Goal: Transaction & Acquisition: Purchase product/service

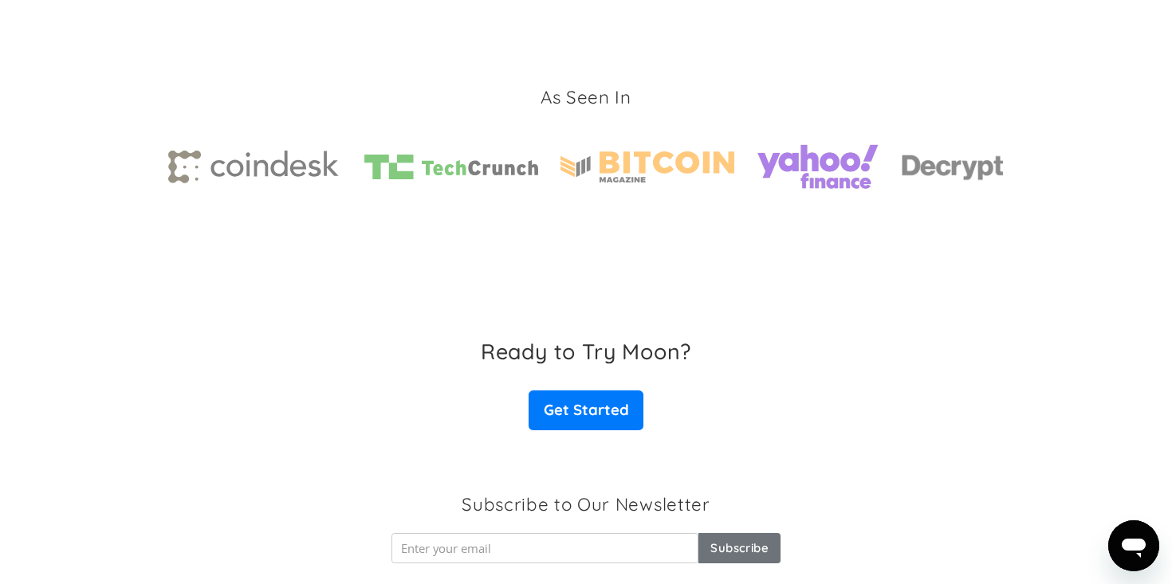
scroll to position [2381, 0]
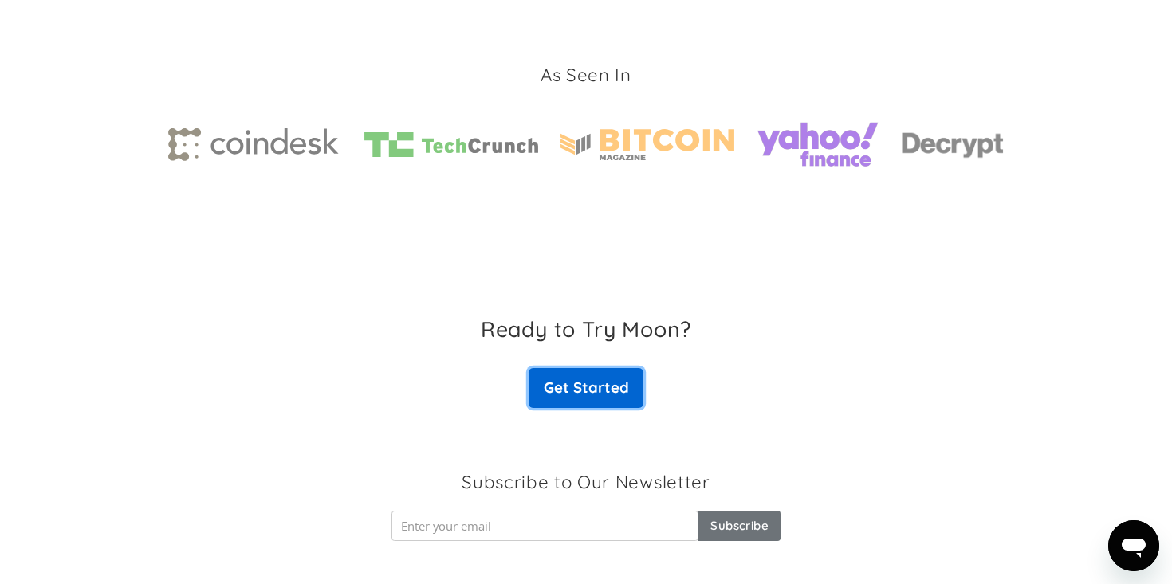
click at [559, 392] on link "Get Started" at bounding box center [586, 388] width 115 height 40
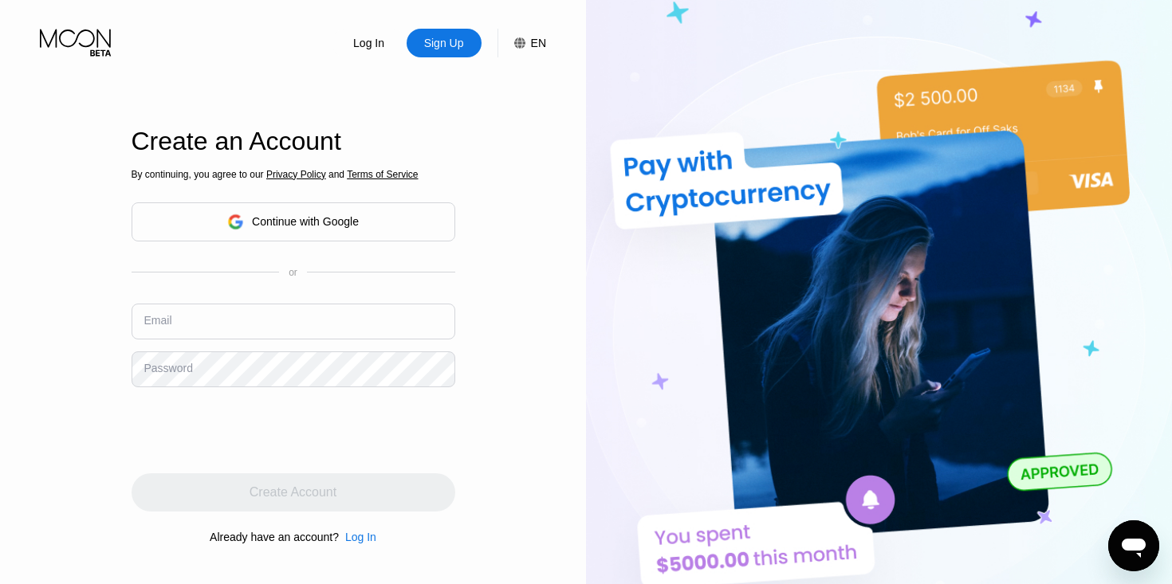
click at [419, 226] on div "Continue with Google" at bounding box center [294, 222] width 324 height 39
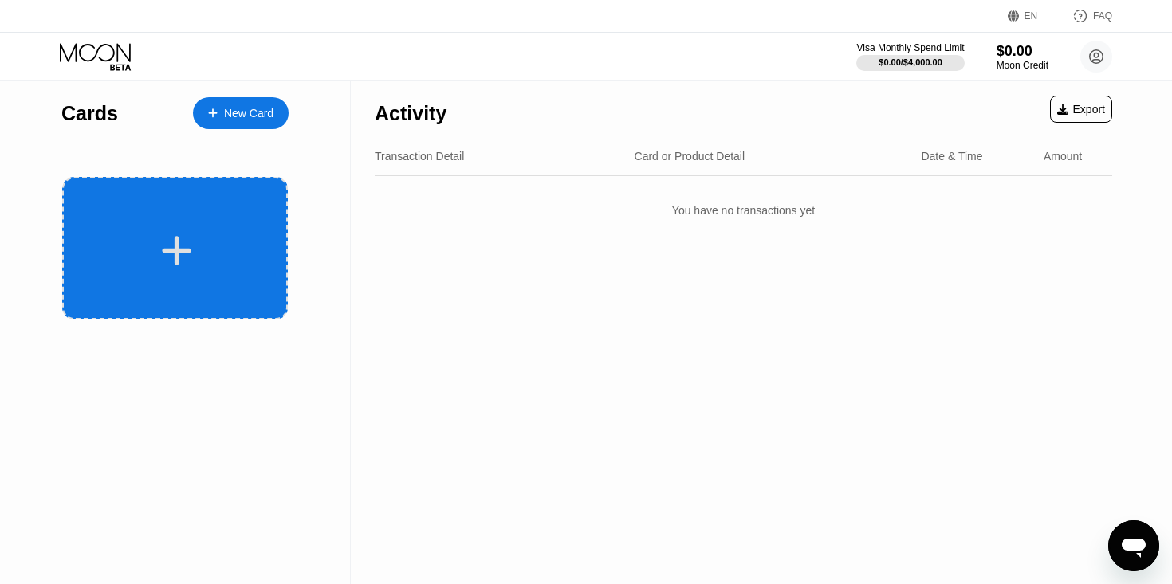
click at [146, 220] on div at bounding box center [175, 248] width 226 height 143
click at [185, 192] on div at bounding box center [175, 248] width 226 height 143
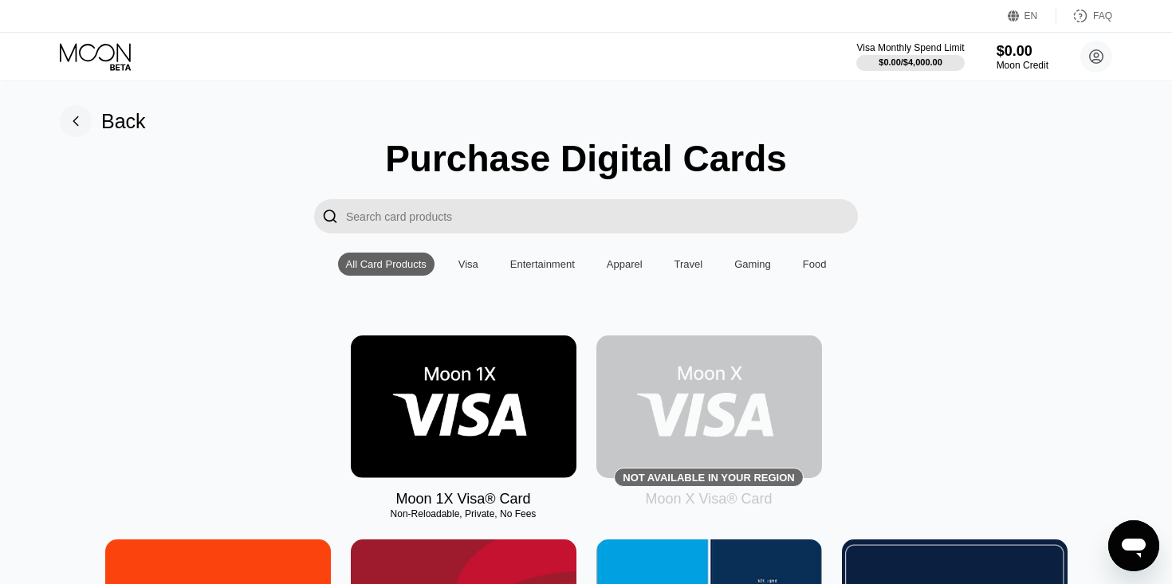
click at [377, 216] on input "Search card products" at bounding box center [602, 216] width 512 height 34
click at [396, 226] on input "Search card products" at bounding box center [602, 216] width 512 height 34
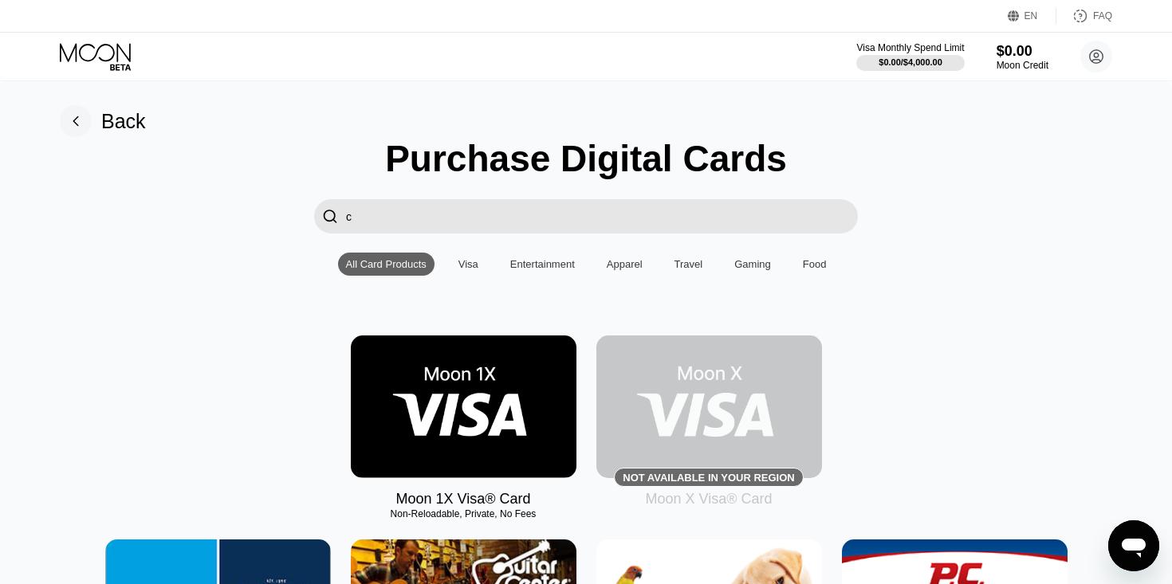
type input "c"
click at [451, 266] on div "Visa" at bounding box center [469, 264] width 36 height 23
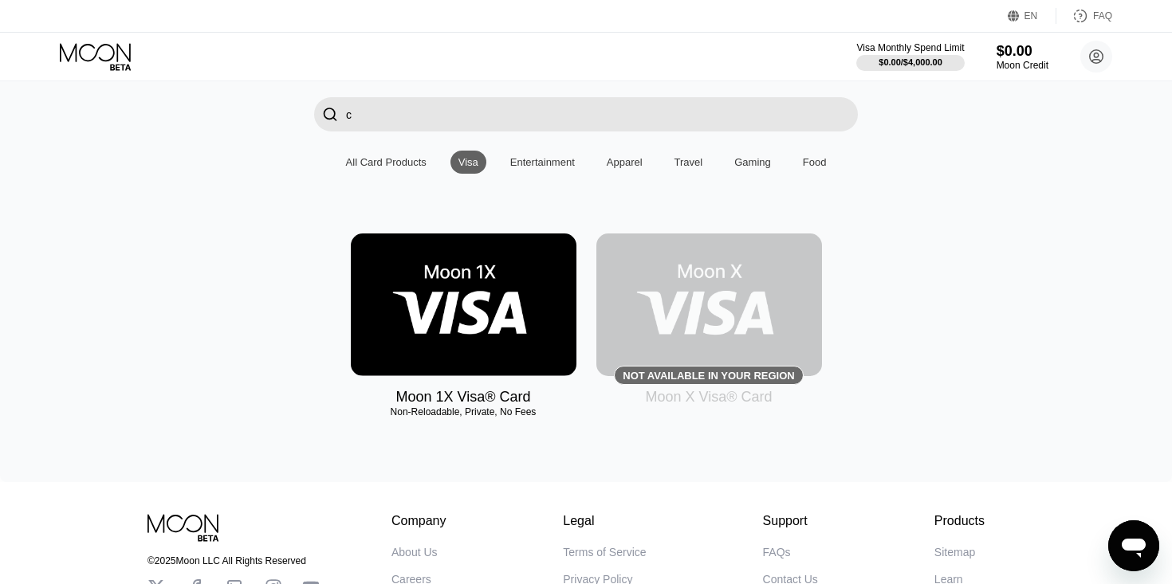
scroll to position [104, 0]
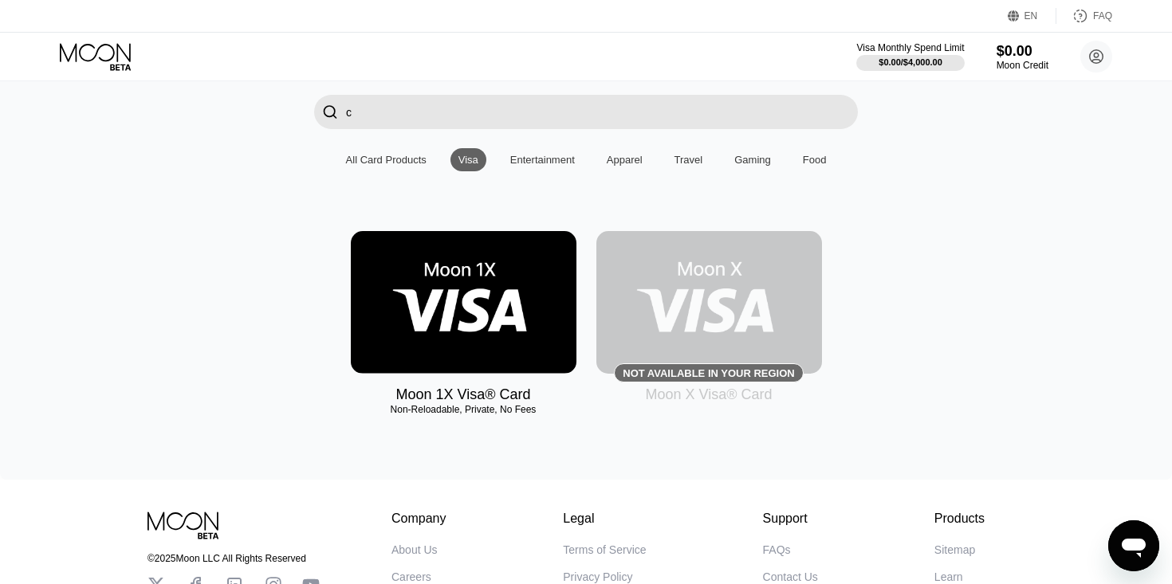
click at [525, 294] on img at bounding box center [464, 302] width 226 height 143
